Goal: Navigation & Orientation: Go to known website

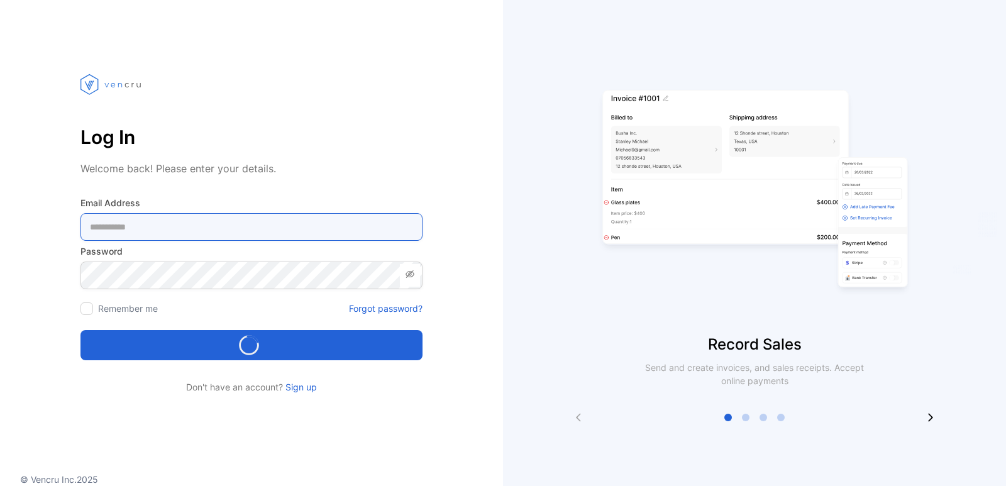
type Address-inputemail "**********"
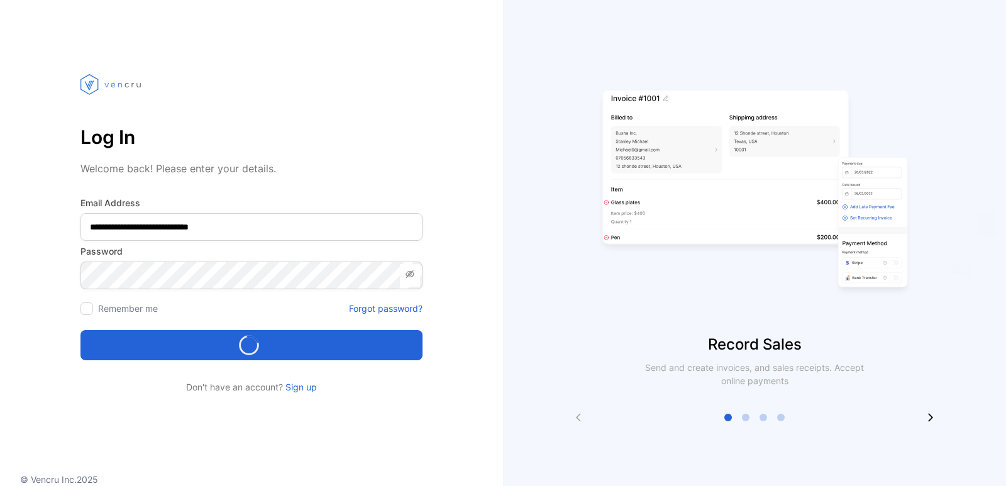
click at [279, 347] on div "Loading..." at bounding box center [252, 345] width 332 height 20
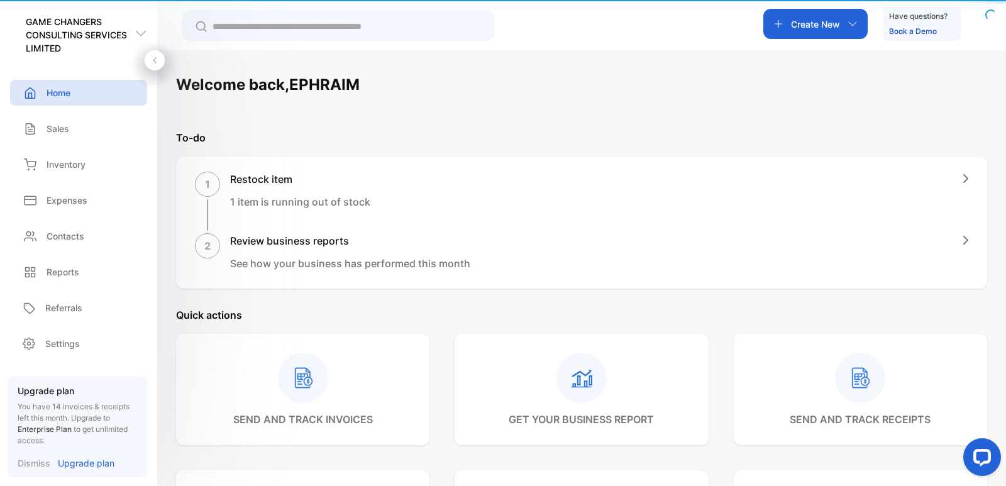
click at [230, 337] on div "send and track invoices" at bounding box center [302, 389] width 253 height 111
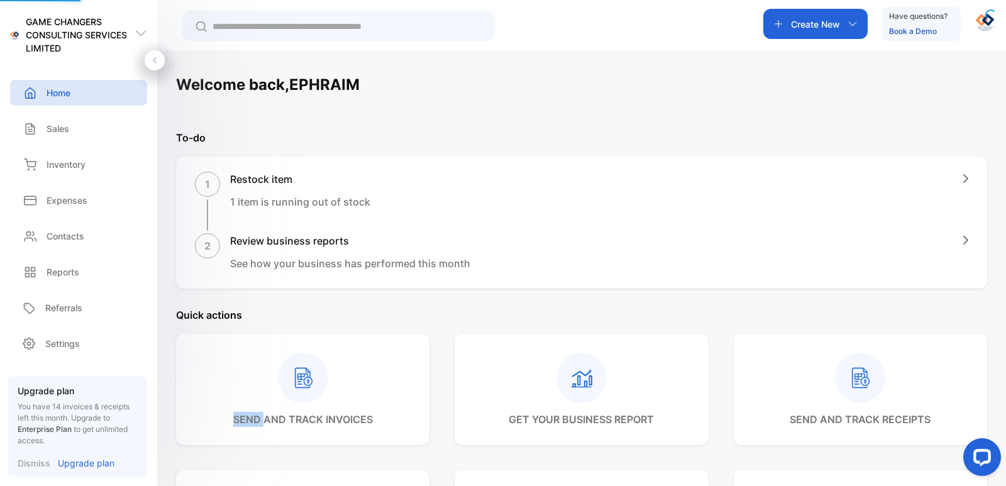
click at [230, 337] on div "send and track invoices" at bounding box center [302, 389] width 253 height 111
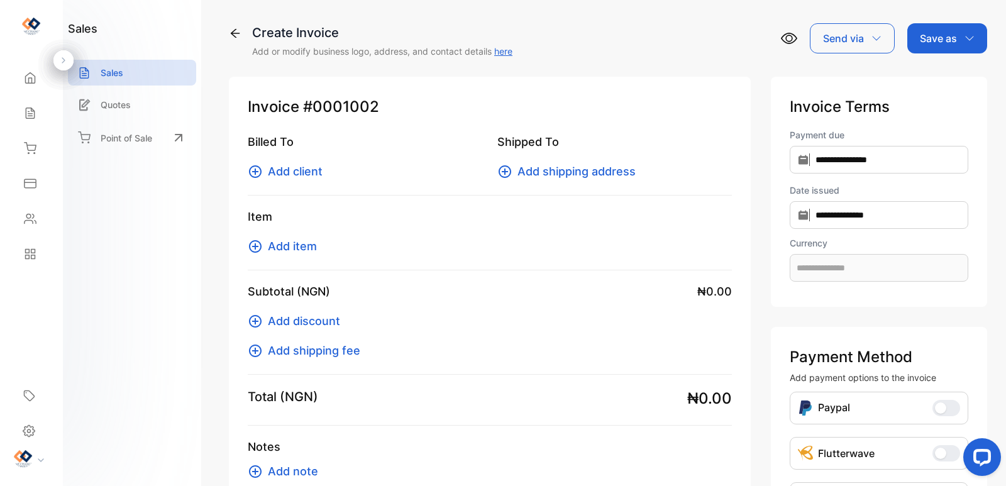
click at [28, 28] on img at bounding box center [31, 25] width 19 height 19
click at [57, 58] on div at bounding box center [63, 60] width 20 height 20
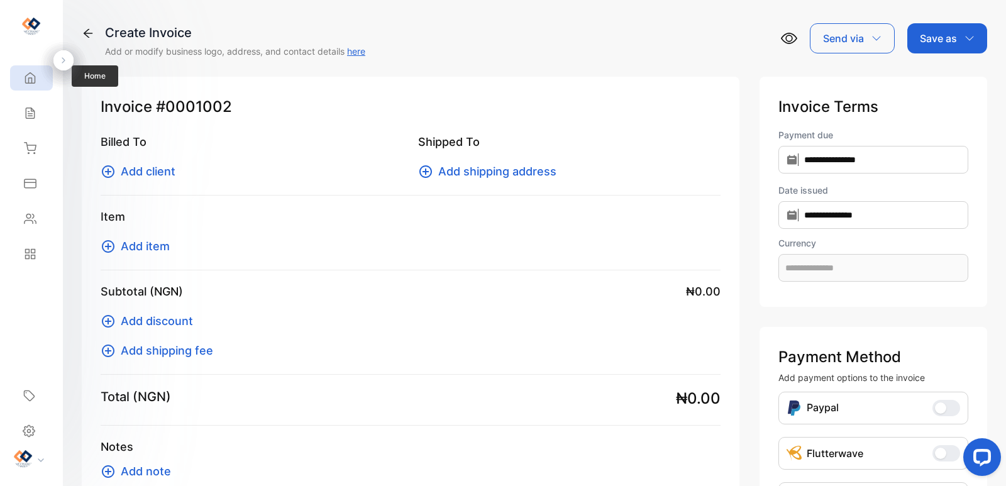
click at [26, 86] on div "Home" at bounding box center [31, 77] width 43 height 25
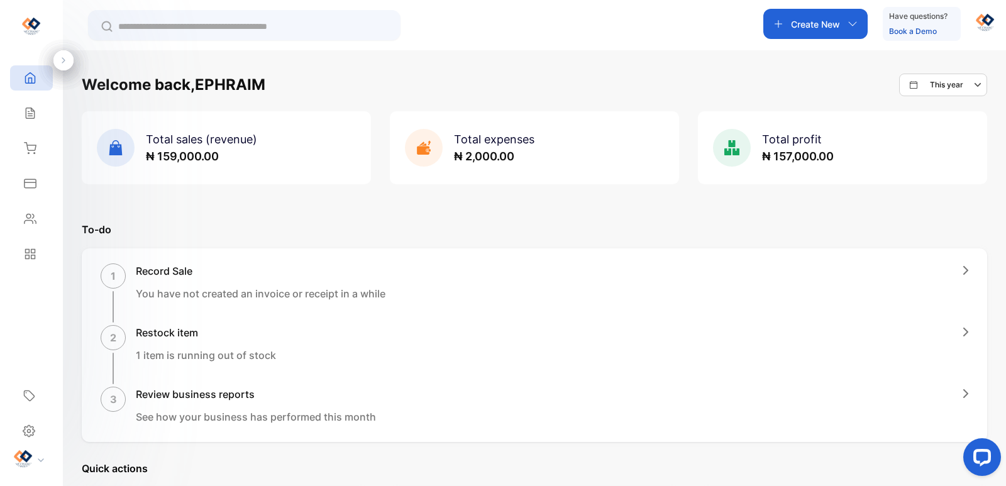
click at [165, 158] on span "₦ 159,000.00" at bounding box center [182, 156] width 73 height 13
click at [920, 33] on link "Book a Demo" at bounding box center [913, 30] width 48 height 9
